Goal: Find specific page/section: Find specific page/section

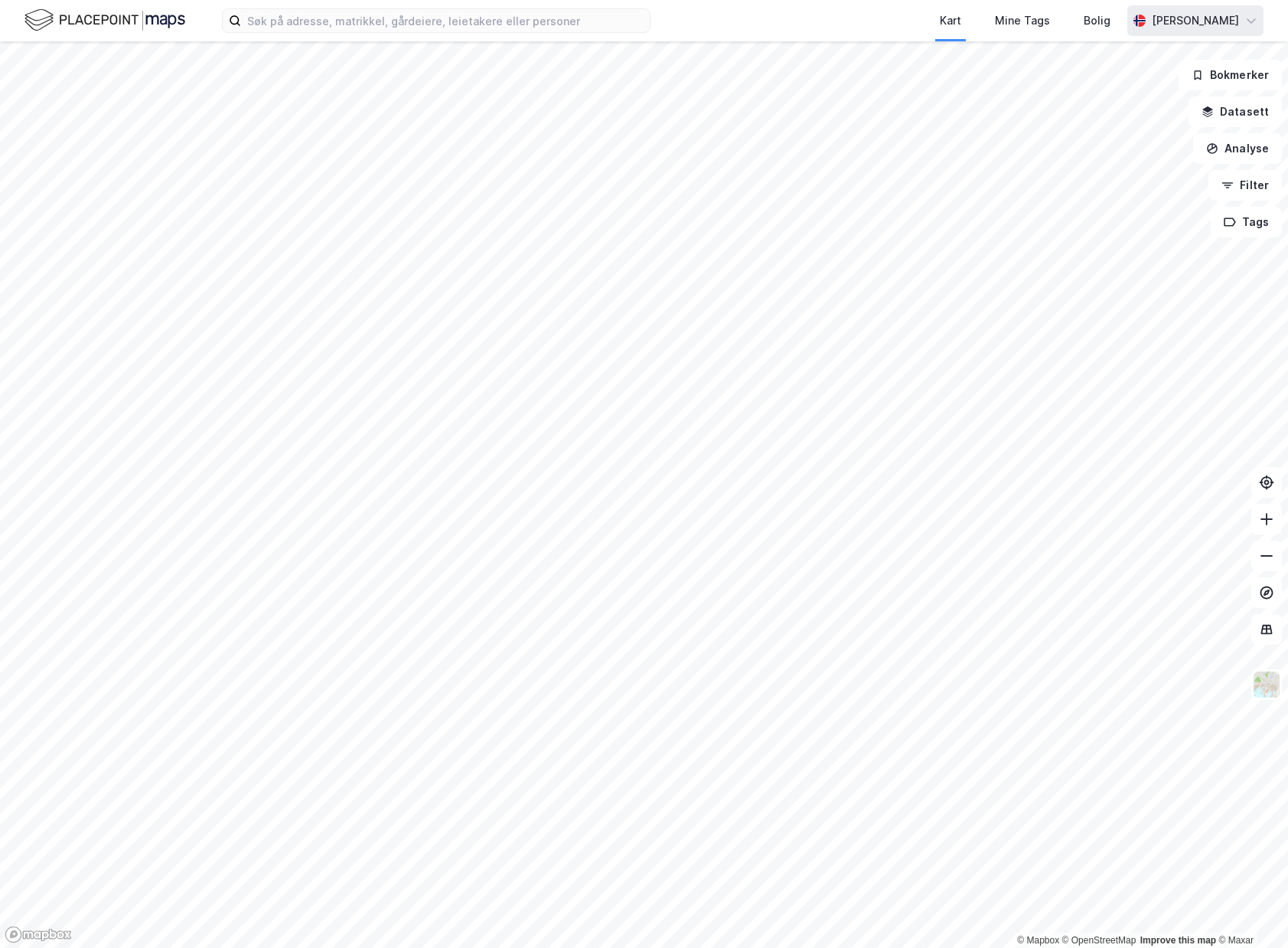
click at [1253, 19] on icon at bounding box center [1251, 21] width 12 height 12
click at [1252, 20] on icon at bounding box center [1252, 20] width 9 height 5
